Goal: Task Accomplishment & Management: Manage account settings

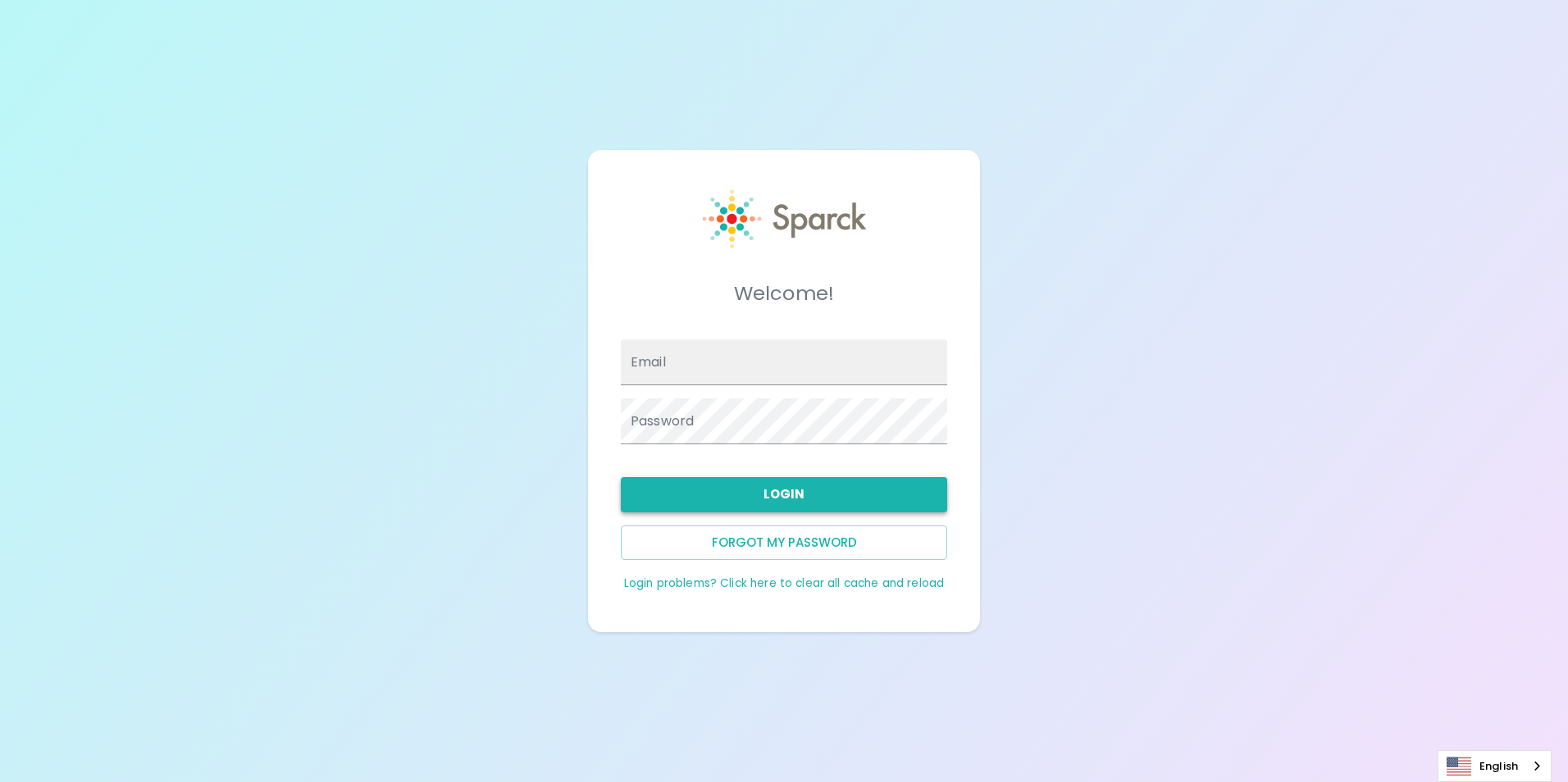
type input "[EMAIL_ADDRESS][DOMAIN_NAME]"
click at [757, 480] on button "Login" at bounding box center [783, 494] width 326 height 34
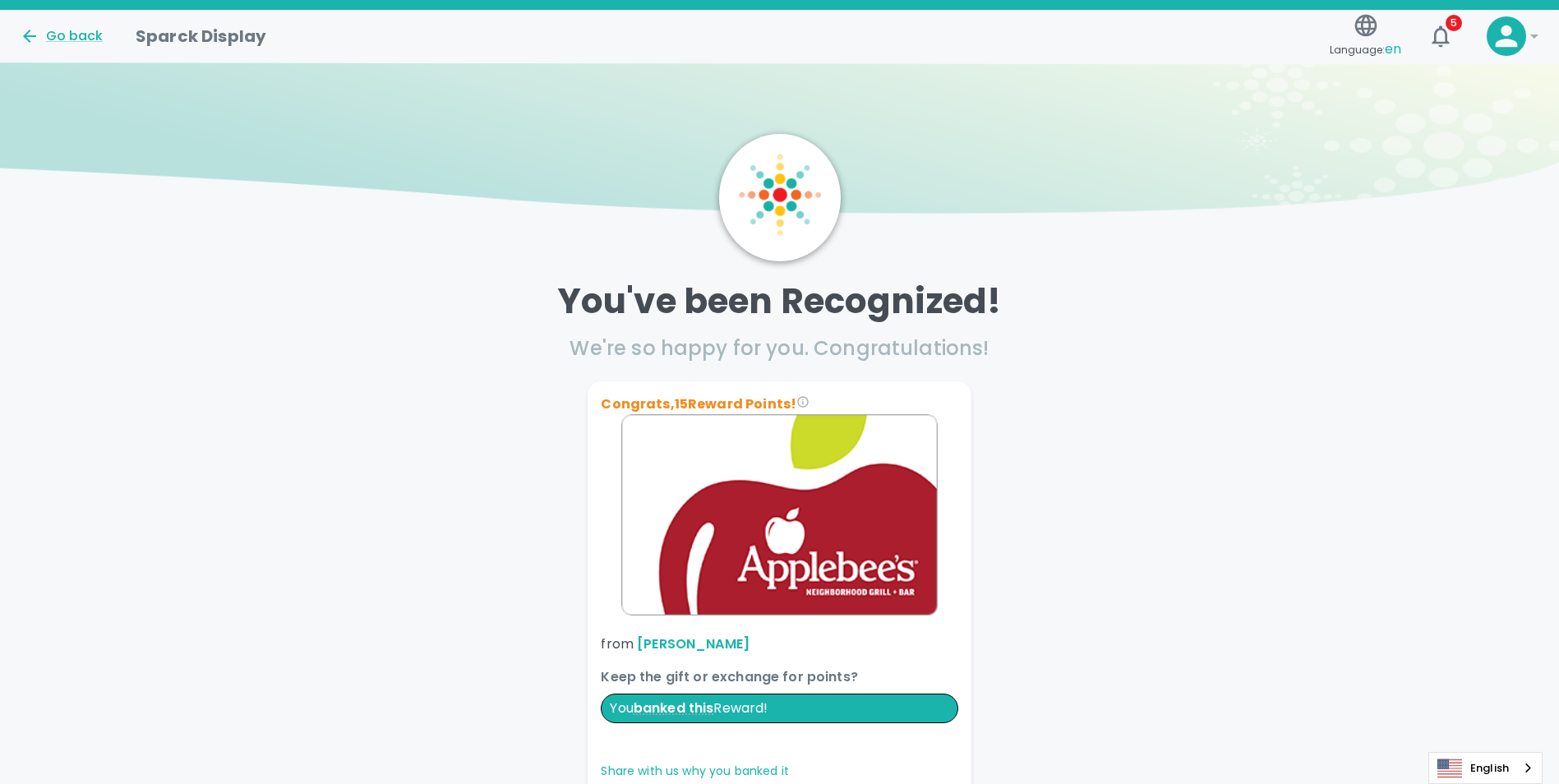
click at [1507, 33] on icon at bounding box center [1507, 36] width 22 height 22
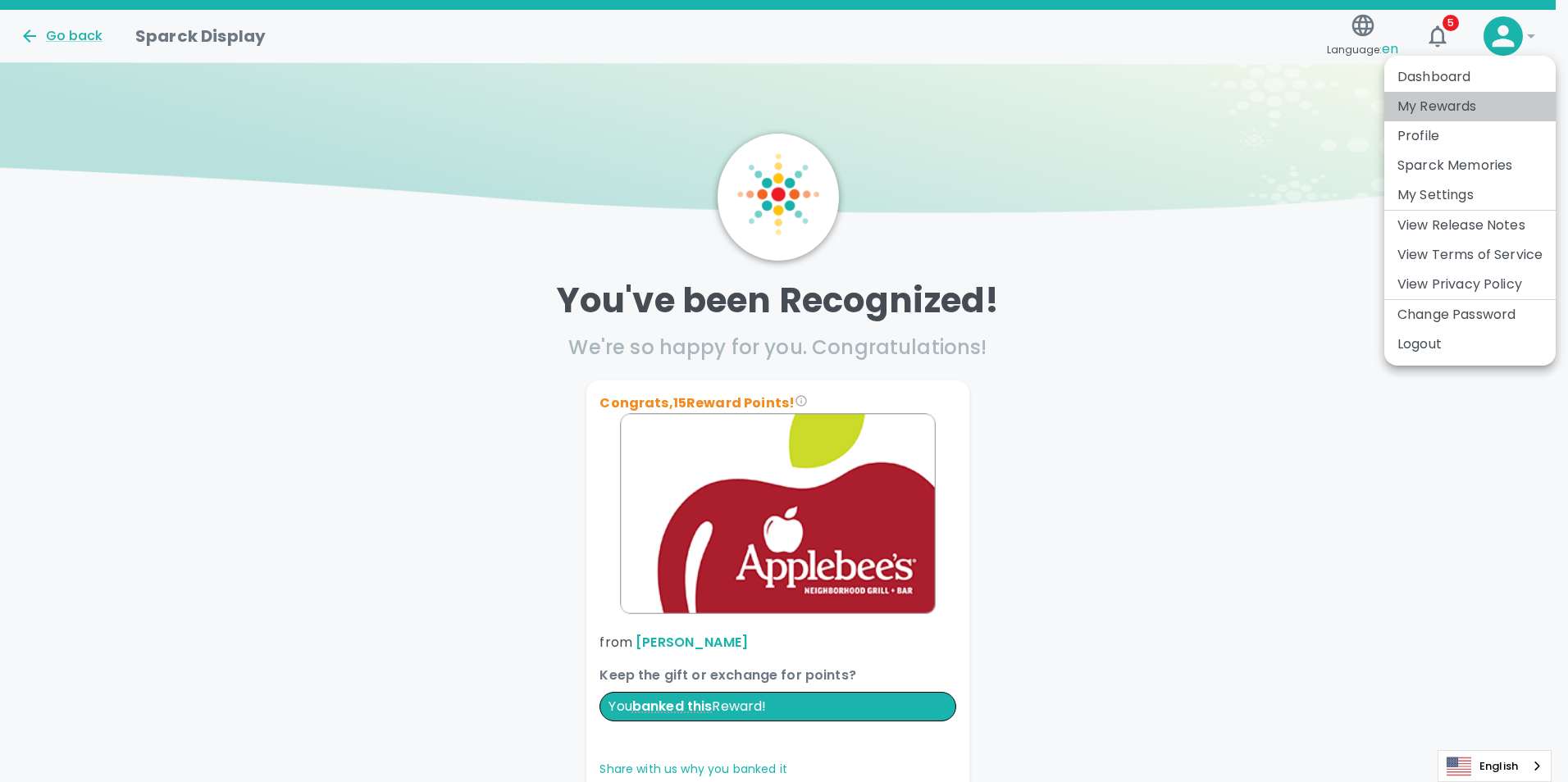
click at [1452, 117] on li "My Rewards" at bounding box center [1469, 106] width 171 height 30
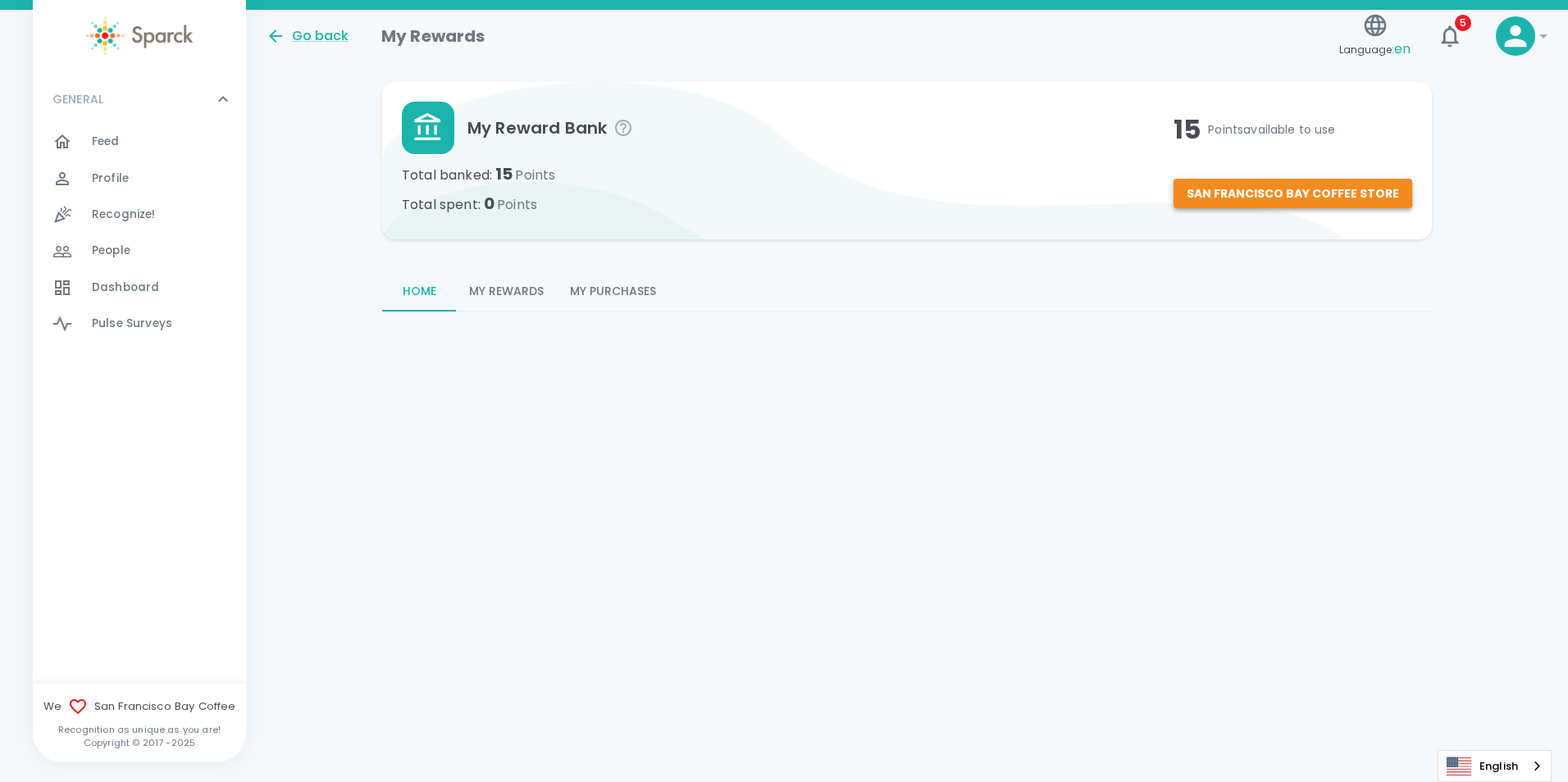
click at [1329, 191] on button "San Francisco Bay Coffee Store" at bounding box center [1292, 193] width 239 height 31
click at [96, 134] on span "Feed" at bounding box center [105, 142] width 28 height 17
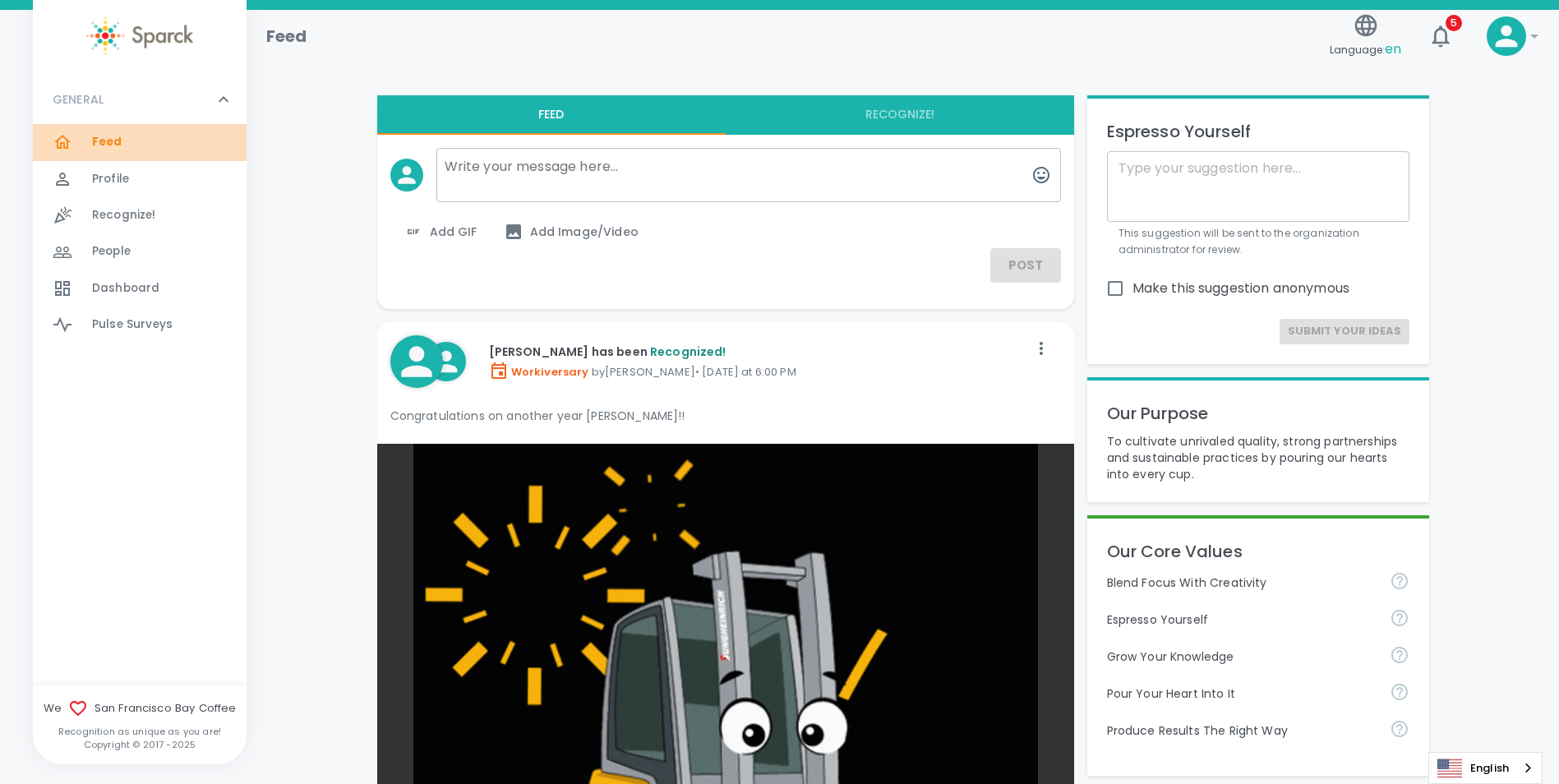
click at [106, 138] on span "Feed" at bounding box center [107, 143] width 31 height 17
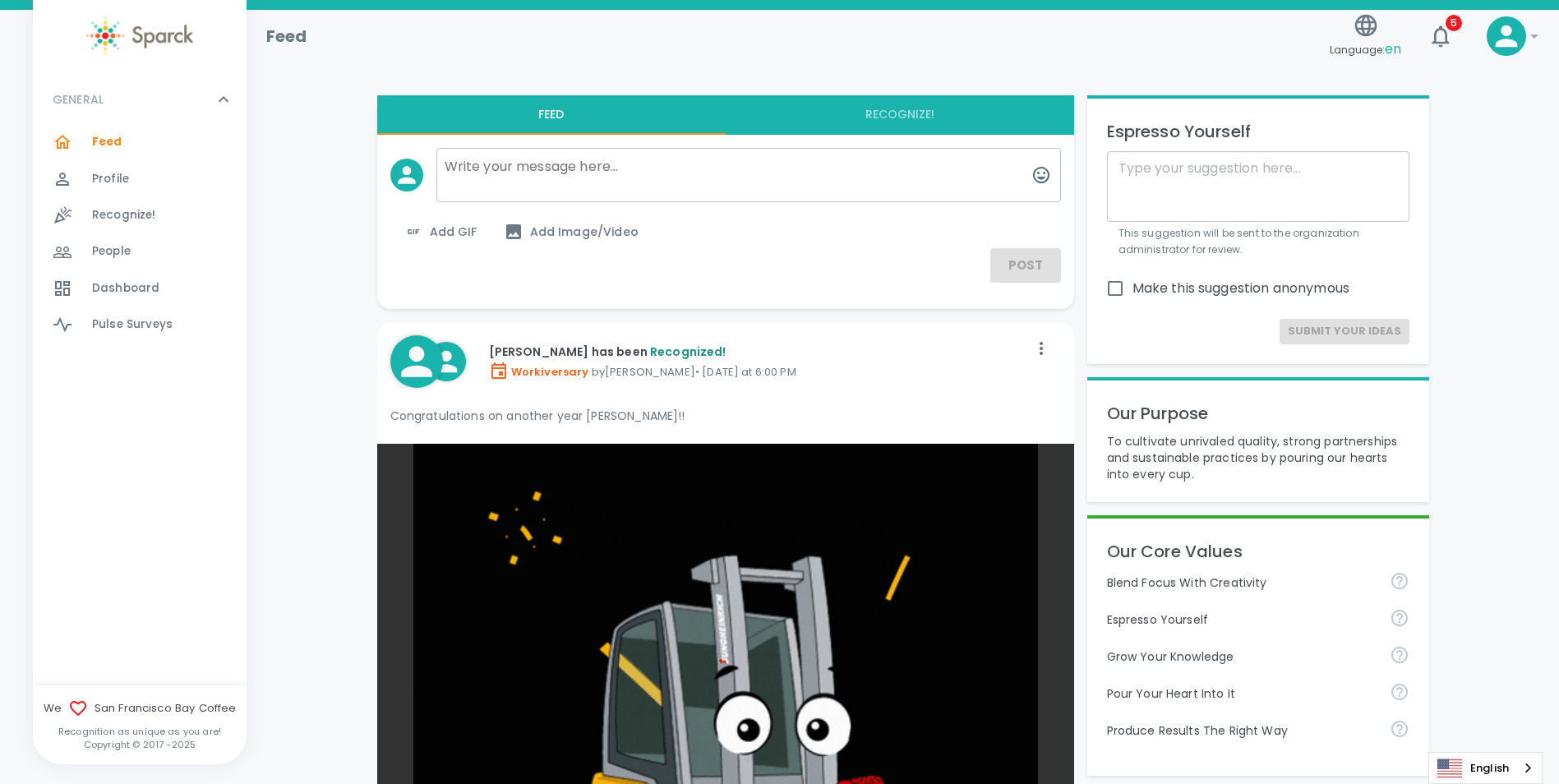
click at [118, 297] on span "Dashboard 0" at bounding box center [125, 288] width 68 height 23
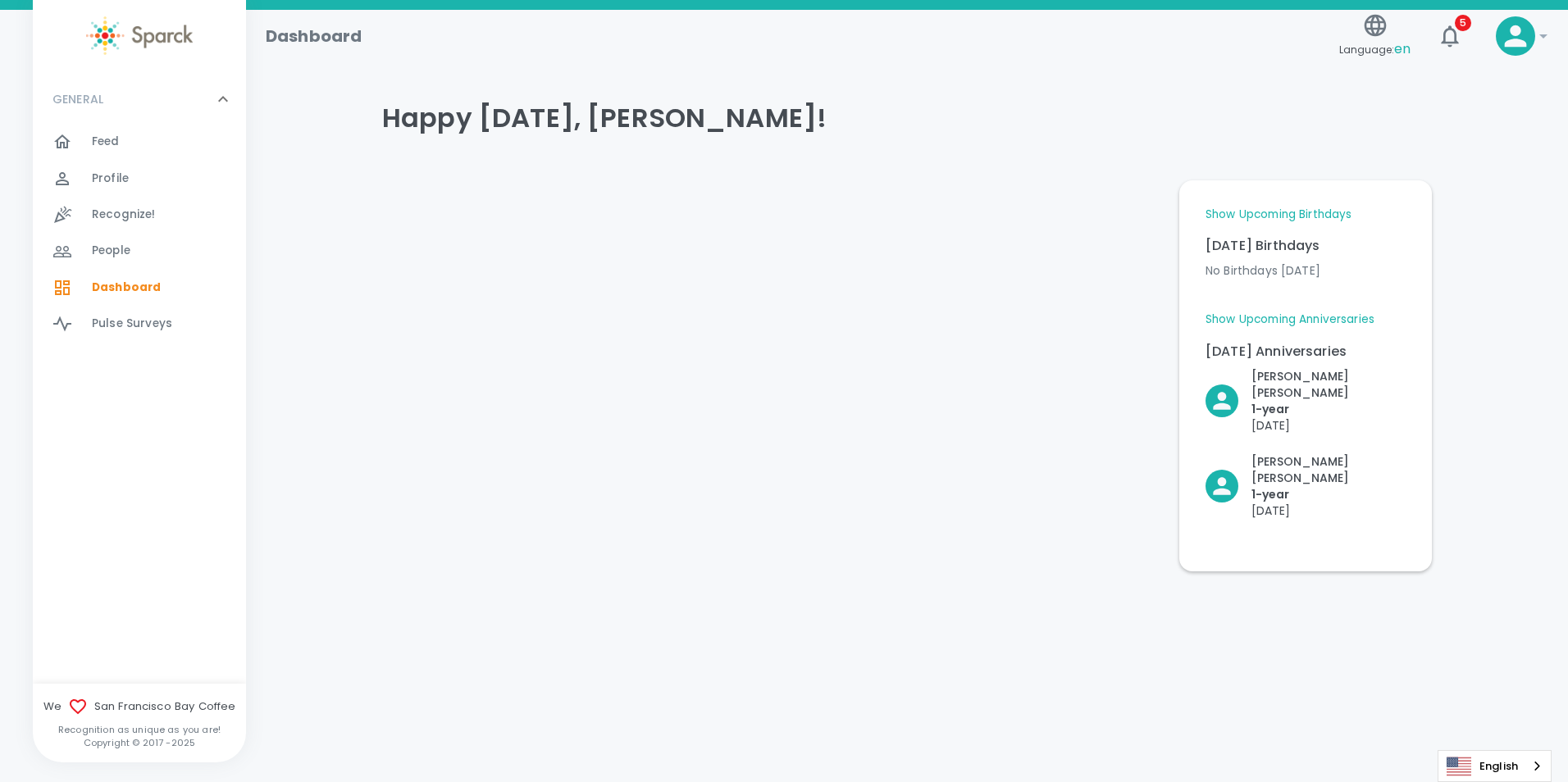
click at [1013, 499] on div at bounding box center [767, 369] width 797 height 404
